Goal: Task Accomplishment & Management: Manage account settings

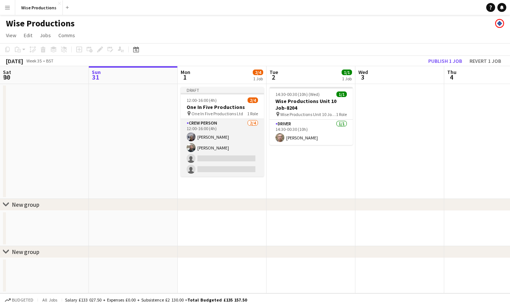
click at [227, 161] on app-card-role "Crew Person [DATE] 12:00-16:00 (4h) [PERSON_NAME] [PERSON_NAME] single-neutral-…" at bounding box center [222, 148] width 83 height 58
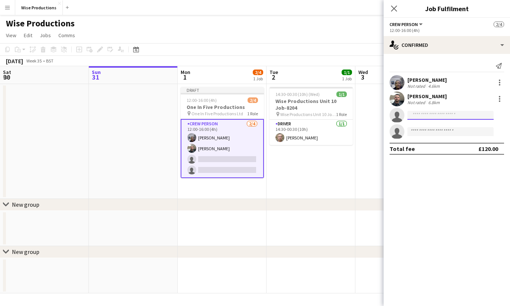
click at [421, 117] on input at bounding box center [450, 115] width 86 height 9
type input "****"
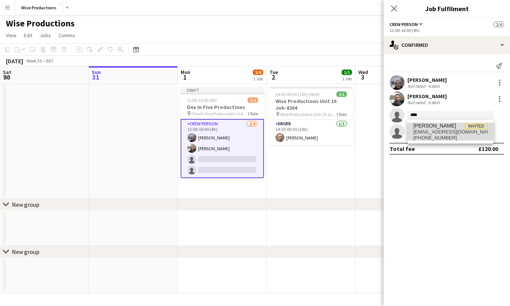
click at [428, 129] on span "[EMAIL_ADDRESS][DOMAIN_NAME]" at bounding box center [450, 132] width 74 height 6
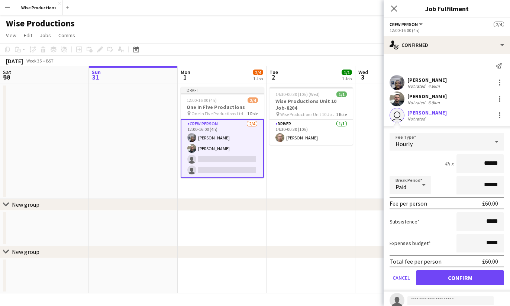
click at [477, 277] on button "Confirm" at bounding box center [460, 277] width 88 height 15
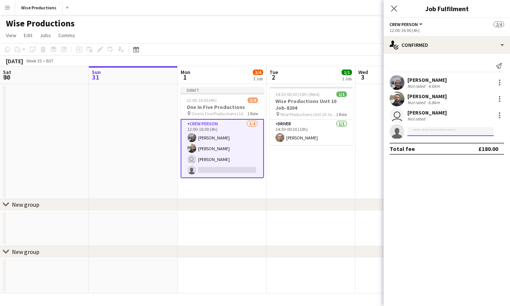
click at [422, 129] on input at bounding box center [450, 131] width 86 height 9
type input "******"
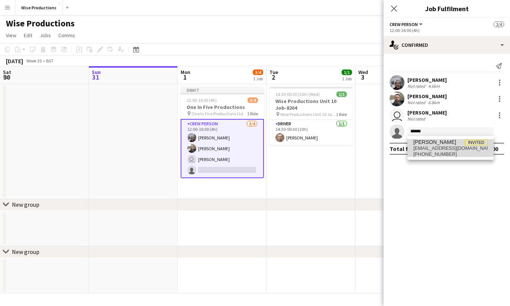
drag, startPoint x: 429, startPoint y: 143, endPoint x: 434, endPoint y: 147, distance: 6.6
click at [434, 147] on span "[EMAIL_ADDRESS][DOMAIN_NAME]" at bounding box center [450, 148] width 74 height 6
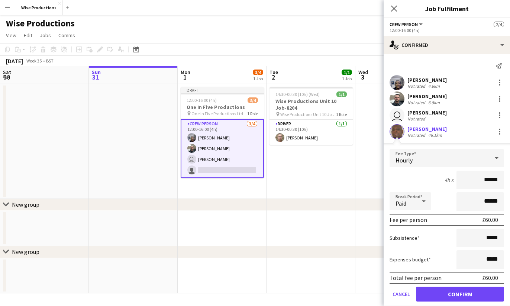
click at [478, 292] on button "Confirm" at bounding box center [460, 294] width 88 height 15
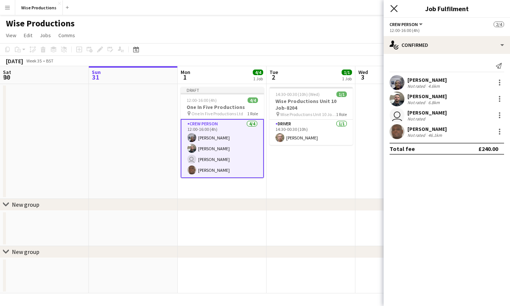
click at [393, 10] on icon "Close pop-in" at bounding box center [393, 8] width 7 height 7
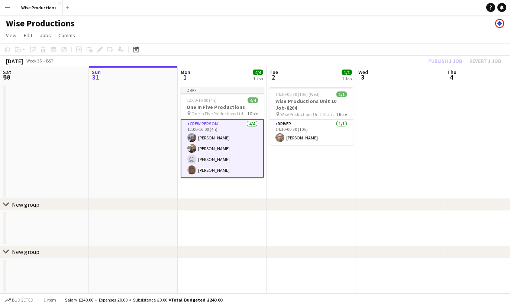
click at [433, 60] on div "Publish 1 job Revert 1 job" at bounding box center [464, 61] width 91 height 10
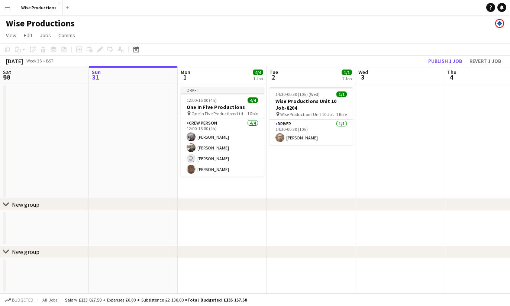
click at [433, 60] on button "Publish 1 job" at bounding box center [445, 61] width 40 height 10
